Goal: Find specific page/section: Find specific page/section

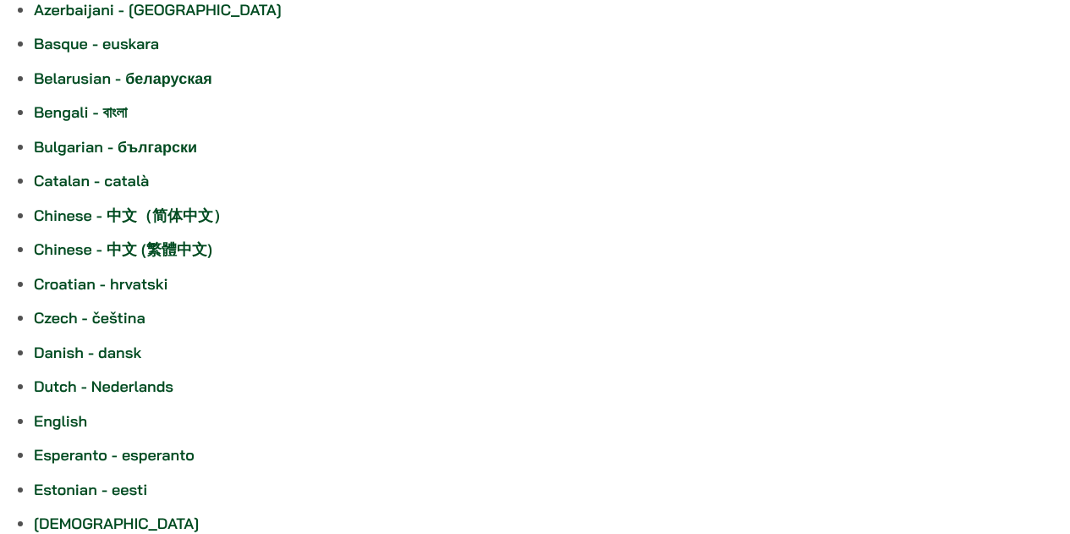
scroll to position [228, 0]
